Goal: Navigation & Orientation: Understand site structure

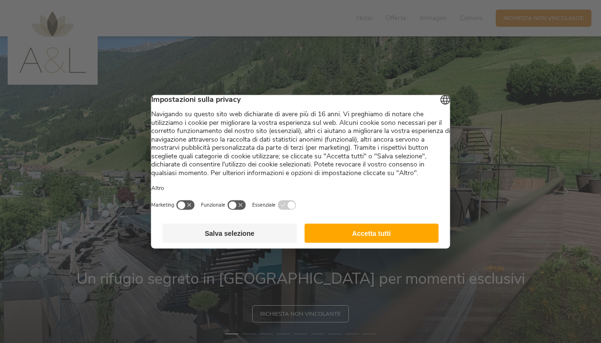
click at [419, 243] on button "Accetta tutti" at bounding box center [371, 233] width 135 height 19
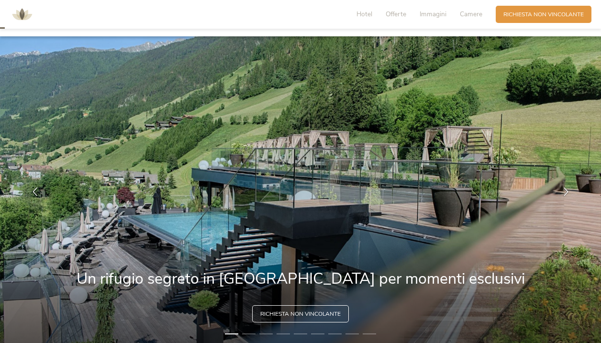
scroll to position [48, 0]
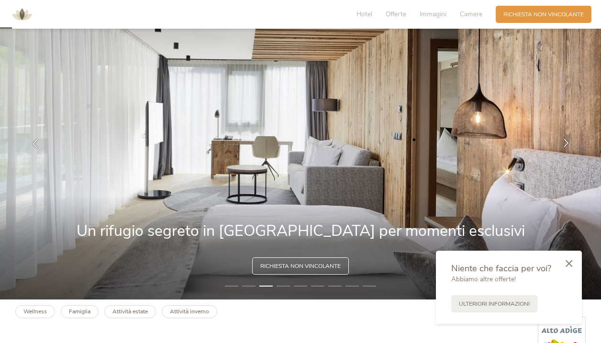
click at [563, 141] on icon at bounding box center [566, 143] width 9 height 9
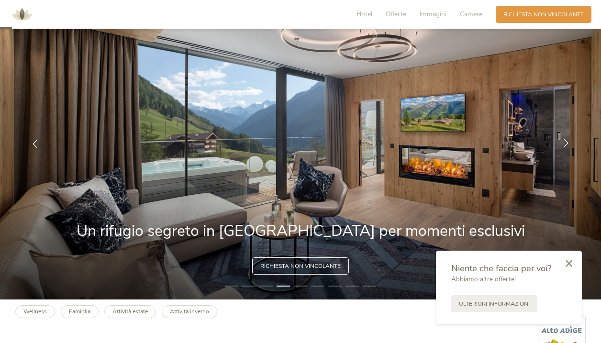
click at [563, 141] on icon at bounding box center [566, 143] width 9 height 9
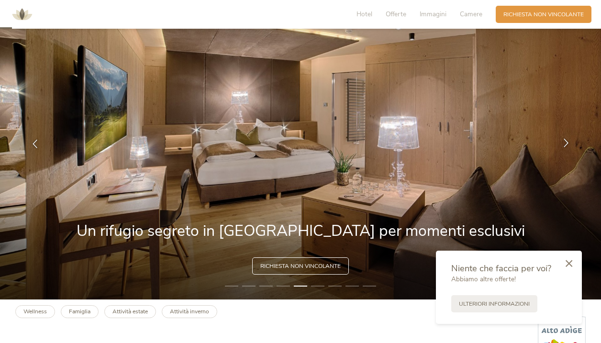
click at [563, 141] on icon at bounding box center [566, 143] width 9 height 9
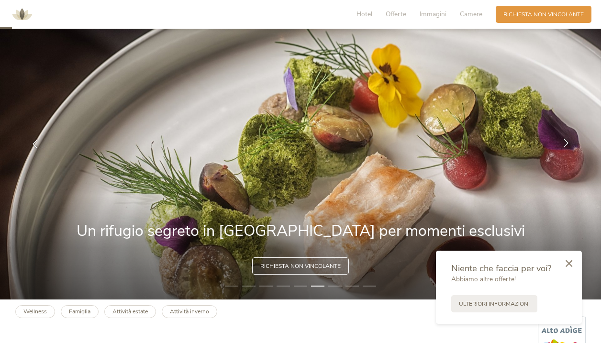
click at [572, 145] on div at bounding box center [566, 144] width 24 height 24
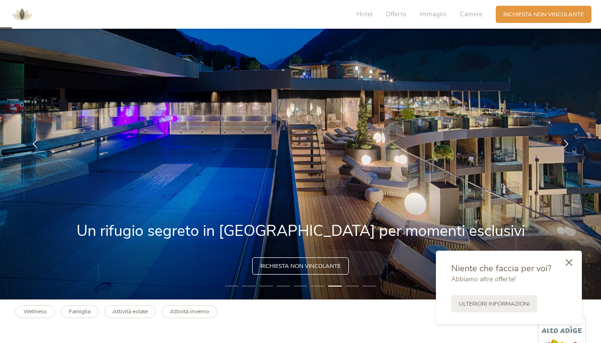
click at [568, 260] on icon at bounding box center [569, 262] width 7 height 7
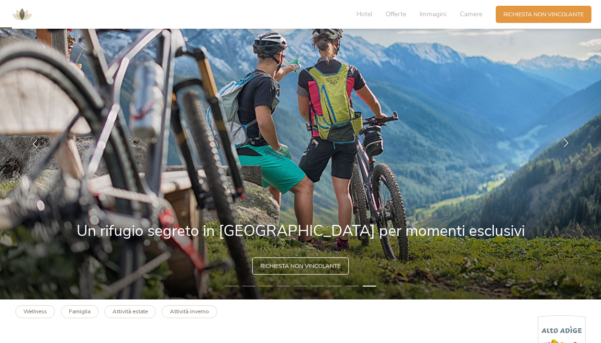
click at [567, 141] on icon at bounding box center [566, 143] width 9 height 9
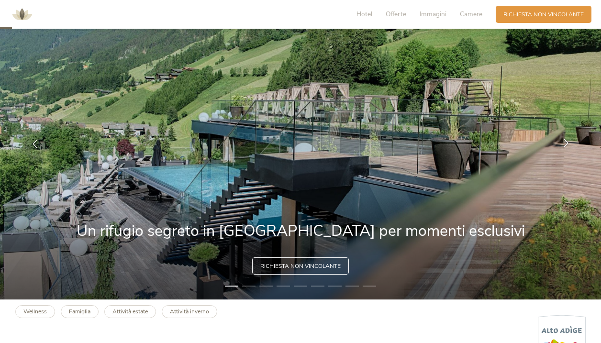
click at [567, 141] on icon at bounding box center [566, 143] width 9 height 9
